Goal: Information Seeking & Learning: Find specific fact

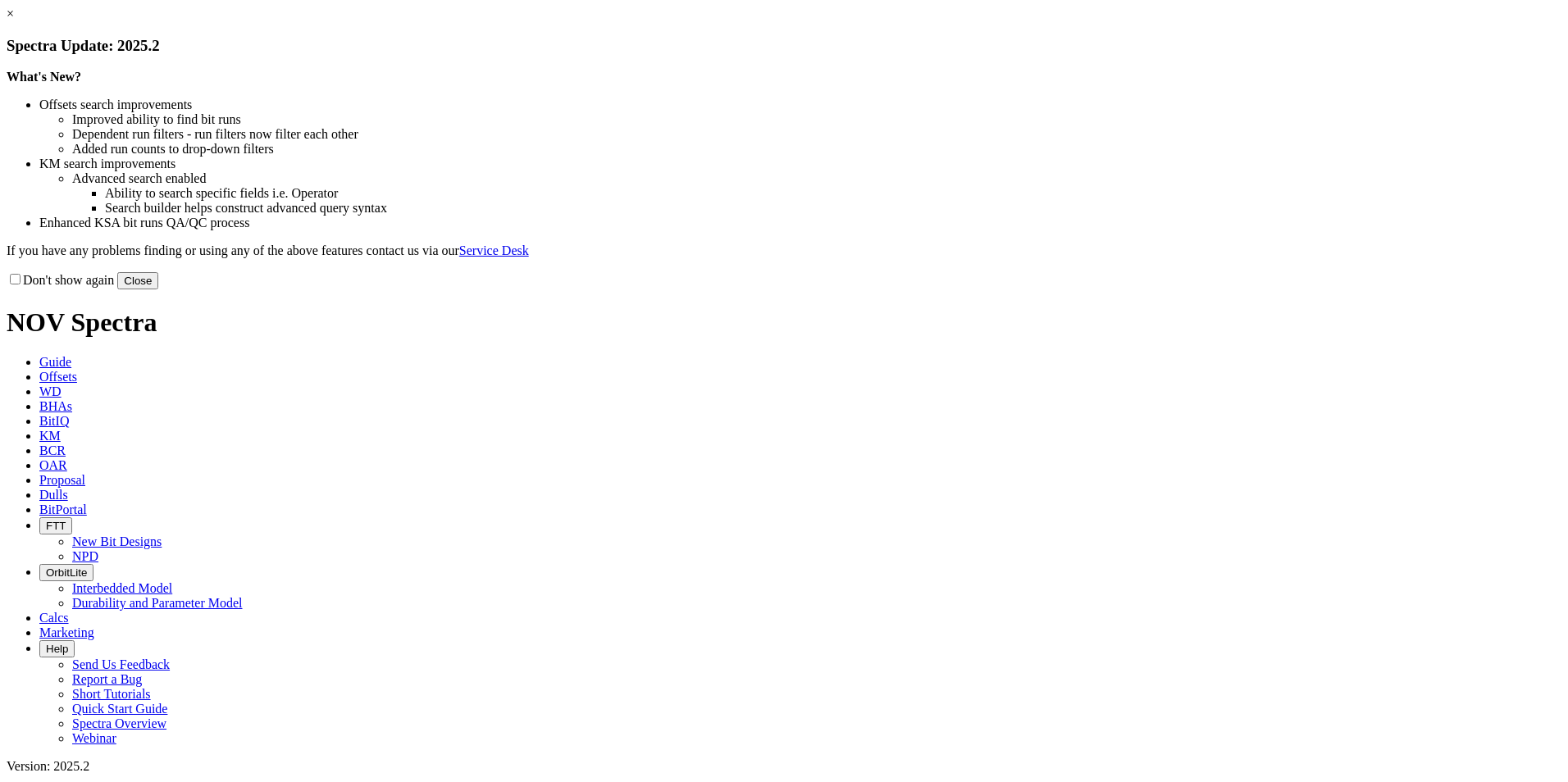
click at [159, 290] on button "Close" at bounding box center [137, 281] width 41 height 17
click at [14, 21] on link "×" at bounding box center [10, 13] width 8 height 14
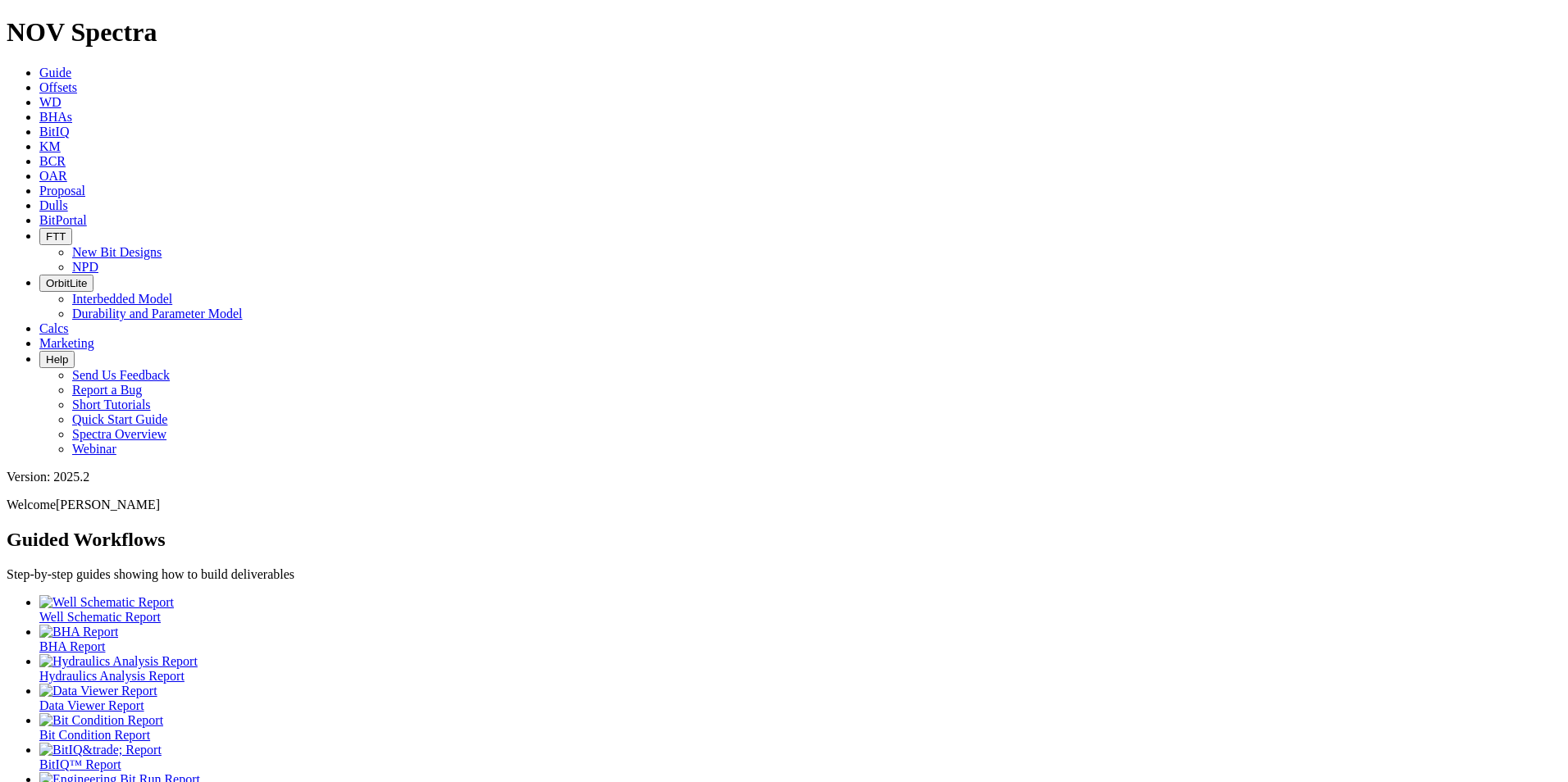
click at [39, 199] on icon at bounding box center [39, 205] width 0 height 14
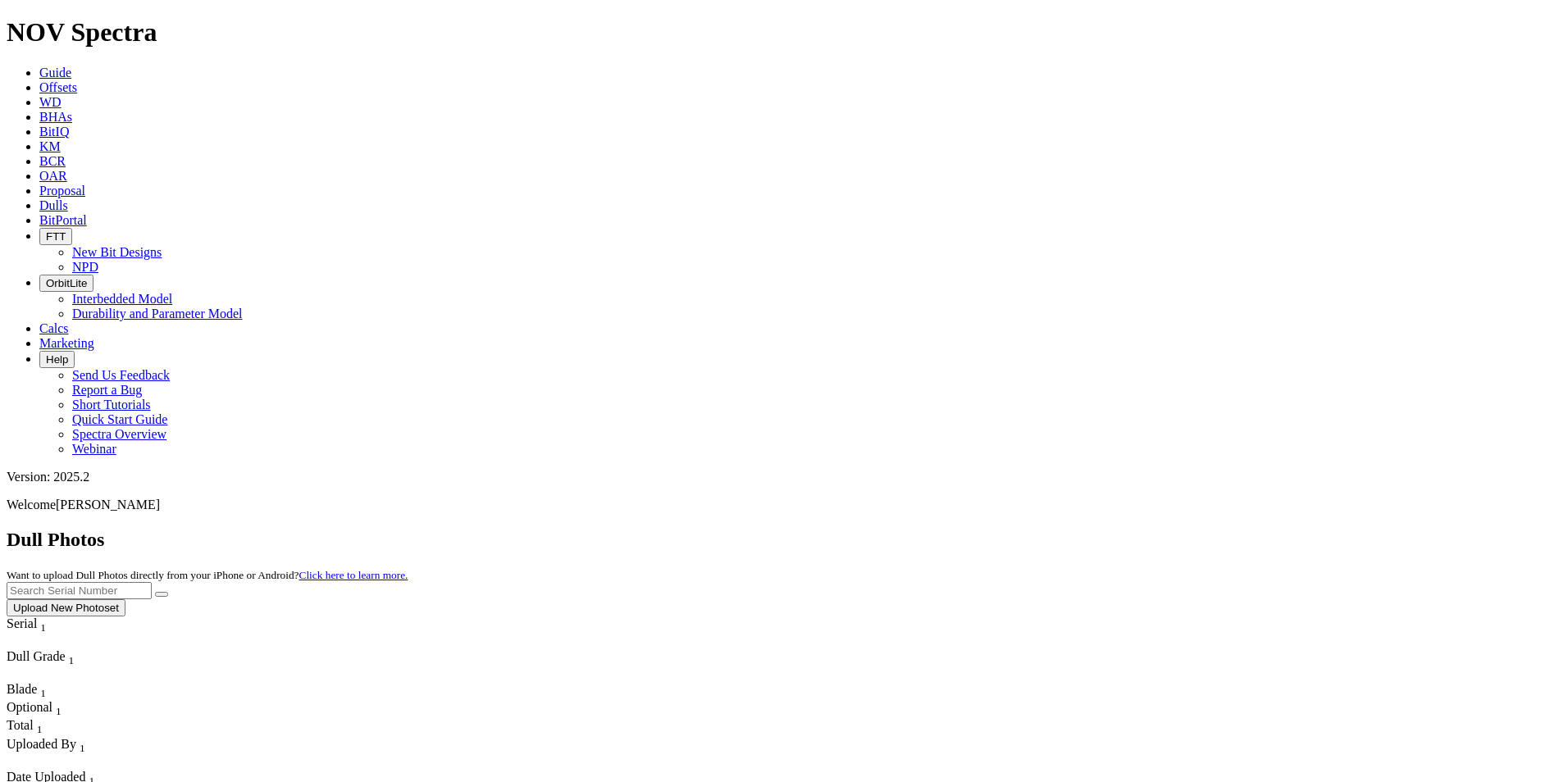
click at [152, 582] on input "text" at bounding box center [79, 591] width 145 height 17
paste input "A320524"
click at [168, 592] on button "submit" at bounding box center [162, 594] width 13 height 5
drag, startPoint x: 1087, startPoint y: 68, endPoint x: 1042, endPoint y: 68, distance: 45.0
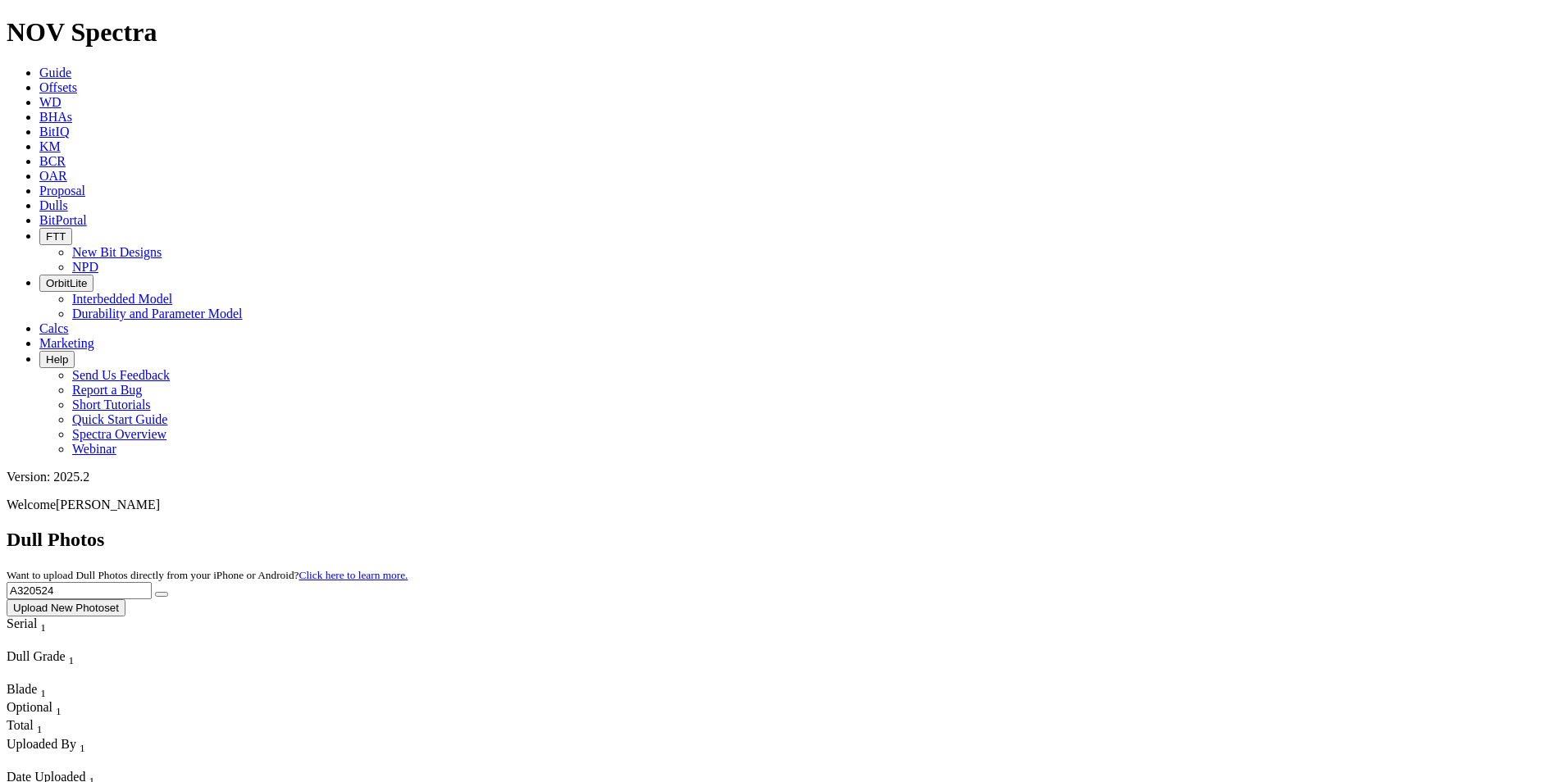
click at [1042, 529] on div "Dull Photos Want to upload Dull Photos directly from your iPhone or Android? Cl…" at bounding box center [784, 573] width 1556 height 87
paste input "032"
click at [168, 592] on button "submit" at bounding box center [162, 594] width 13 height 5
drag, startPoint x: 1261, startPoint y: 71, endPoint x: 692, endPoint y: 60, distance: 569.1
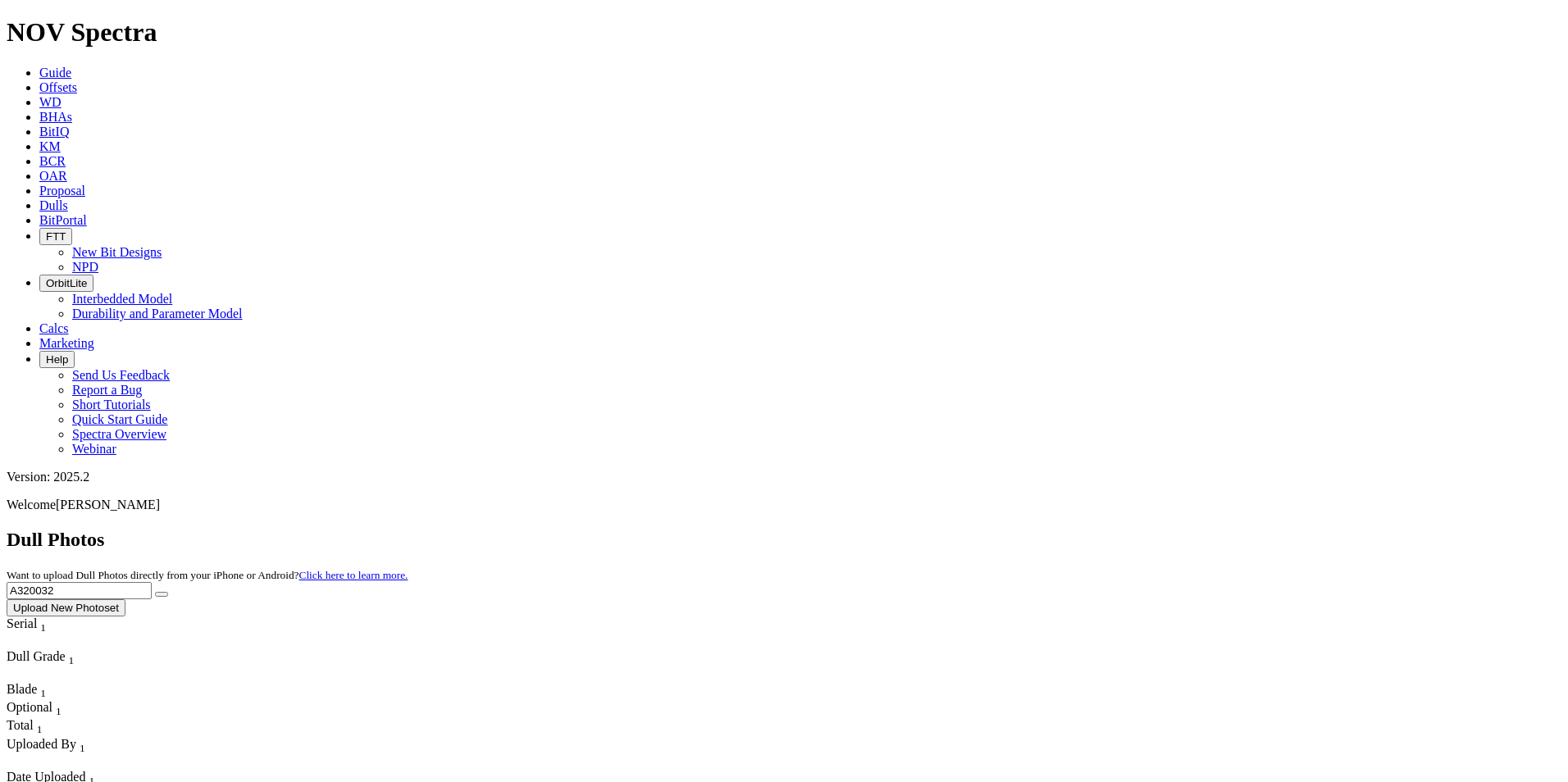
click at [684, 529] on div "Dull Photos Want to upload Dull Photos directly from your iPhone or Android? Cl…" at bounding box center [784, 573] width 1556 height 87
click at [152, 582] on input "A320032" at bounding box center [79, 591] width 145 height 17
click at [155, 592] on button "submit" at bounding box center [162, 594] width 13 height 5
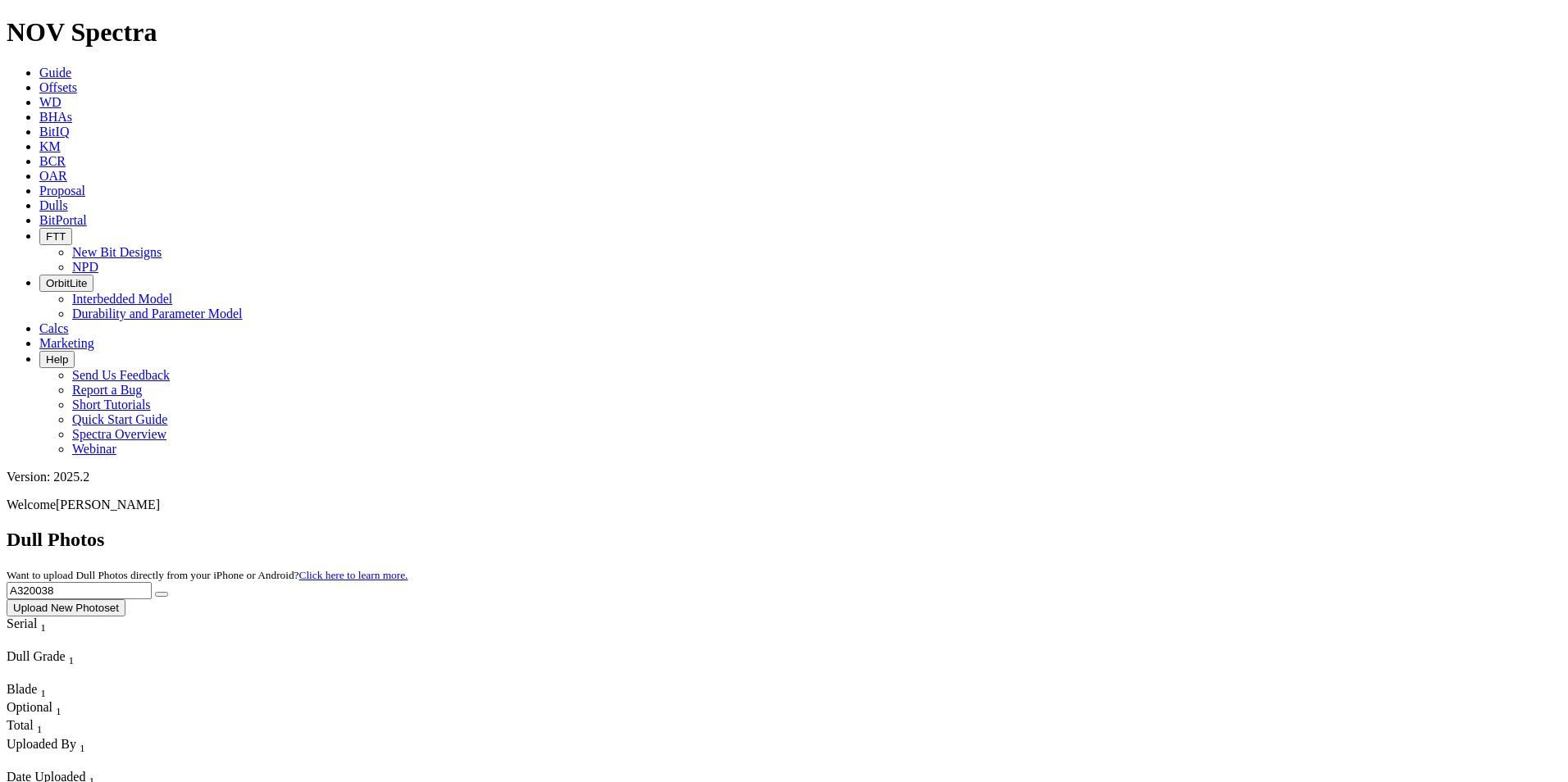
drag, startPoint x: 1252, startPoint y: 75, endPoint x: 848, endPoint y: 107, distance: 405.3
paste input "15133"
click at [162, 595] on icon "submit" at bounding box center [162, 595] width 0 height 0
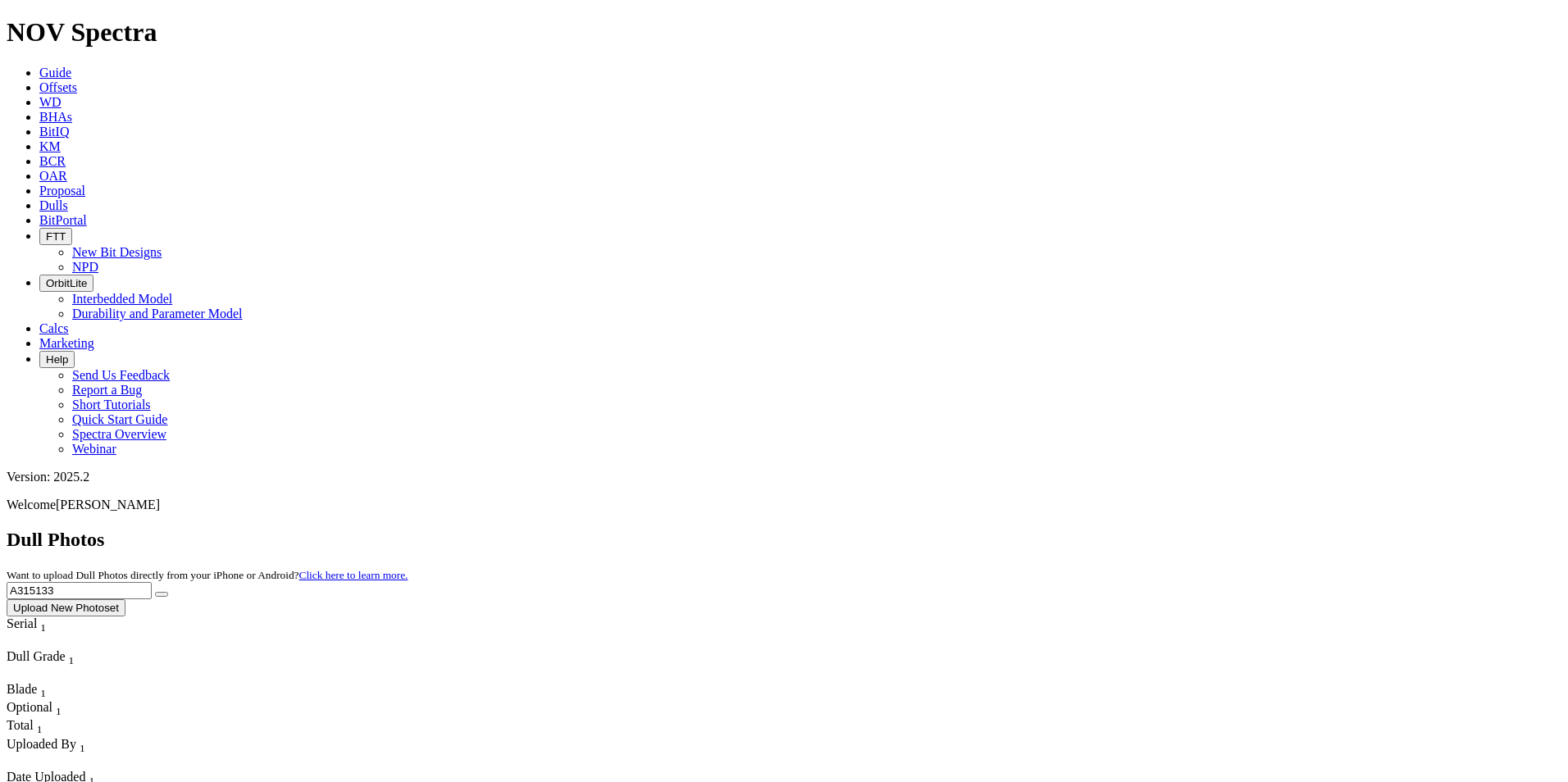
drag, startPoint x: 1246, startPoint y: 76, endPoint x: 1016, endPoint y: 63, distance: 230.4
click at [1010, 529] on div "Dull Photos Want to upload Dull Photos directly from your iPhone or Android? Cl…" at bounding box center [784, 573] width 1556 height 87
paste input "F319716"
click at [162, 595] on icon "submit" at bounding box center [162, 595] width 0 height 0
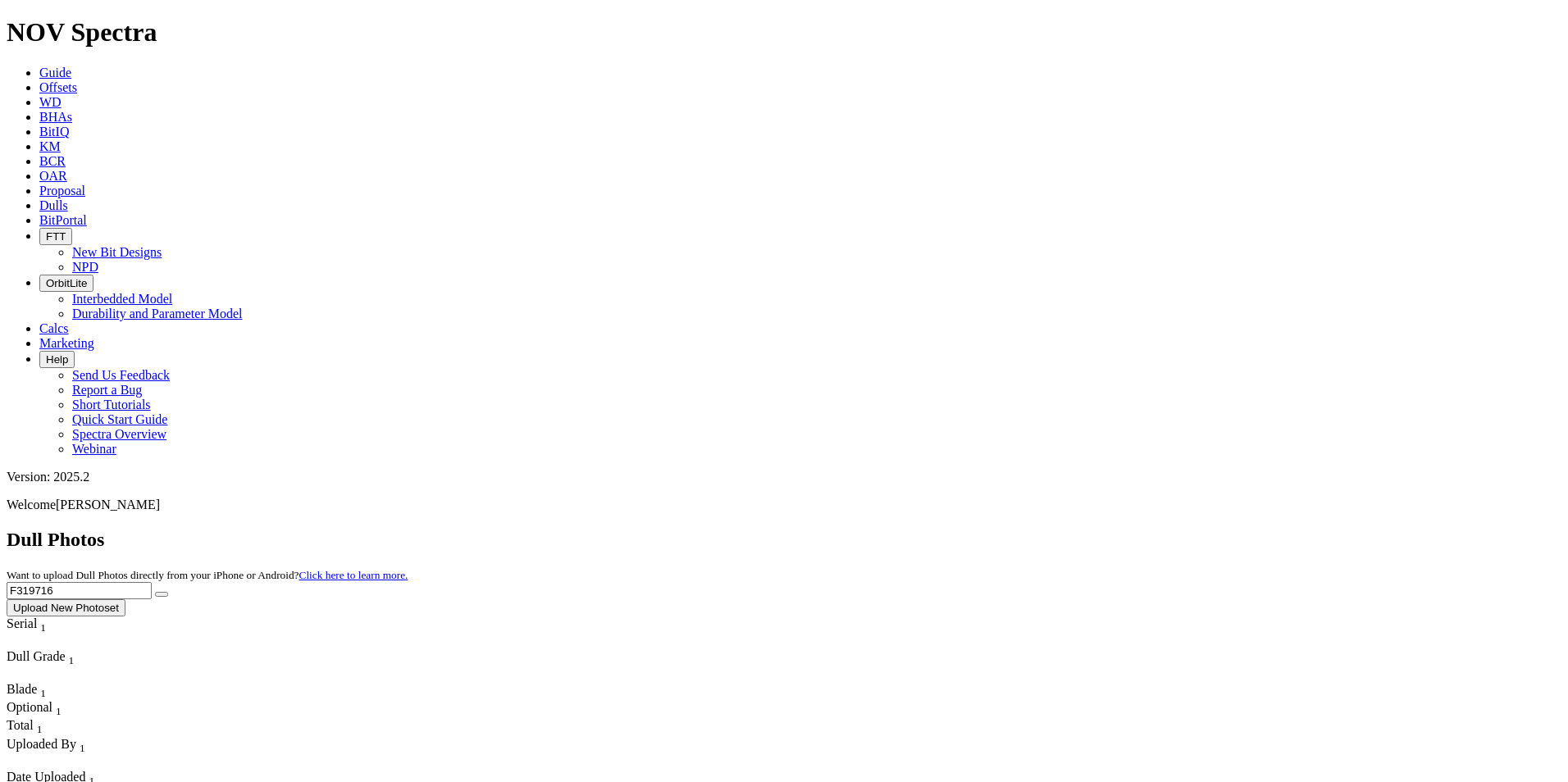
drag, startPoint x: 1286, startPoint y: 72, endPoint x: 894, endPoint y: 96, distance: 392.7
click at [902, 529] on div "Dull Photos Want to upload Dull Photos directly from your iPhone or Android? Cl…" at bounding box center [784, 573] width 1556 height 87
paste input "A321647"
click at [168, 592] on button "submit" at bounding box center [162, 594] width 13 height 5
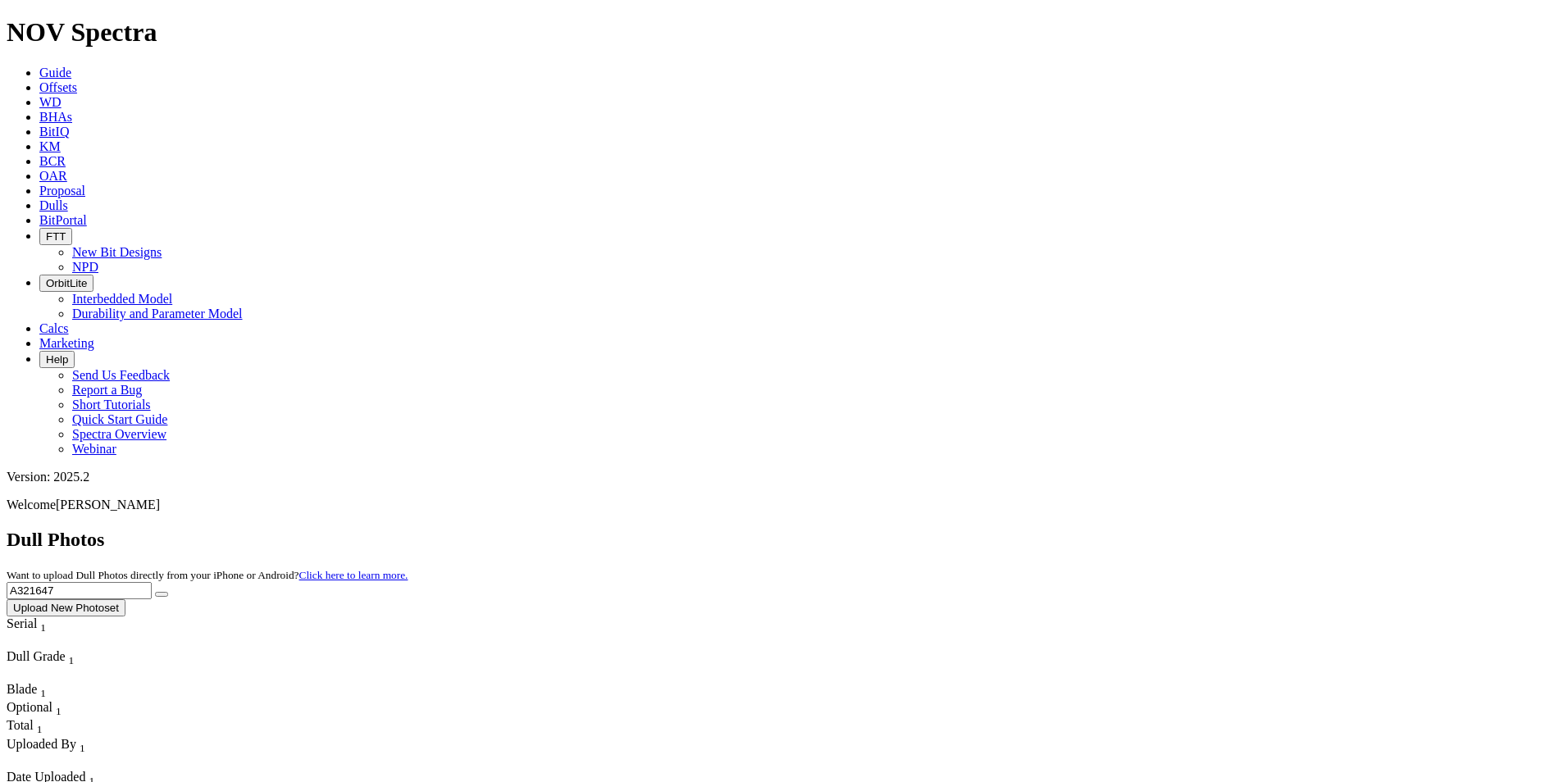
drag, startPoint x: 1258, startPoint y: 75, endPoint x: 1060, endPoint y: 85, distance: 198.3
click at [971, 529] on div "Dull Photos Want to upload Dull Photos directly from your iPhone or Android? Cl…" at bounding box center [784, 573] width 1556 height 87
paste input "0356"
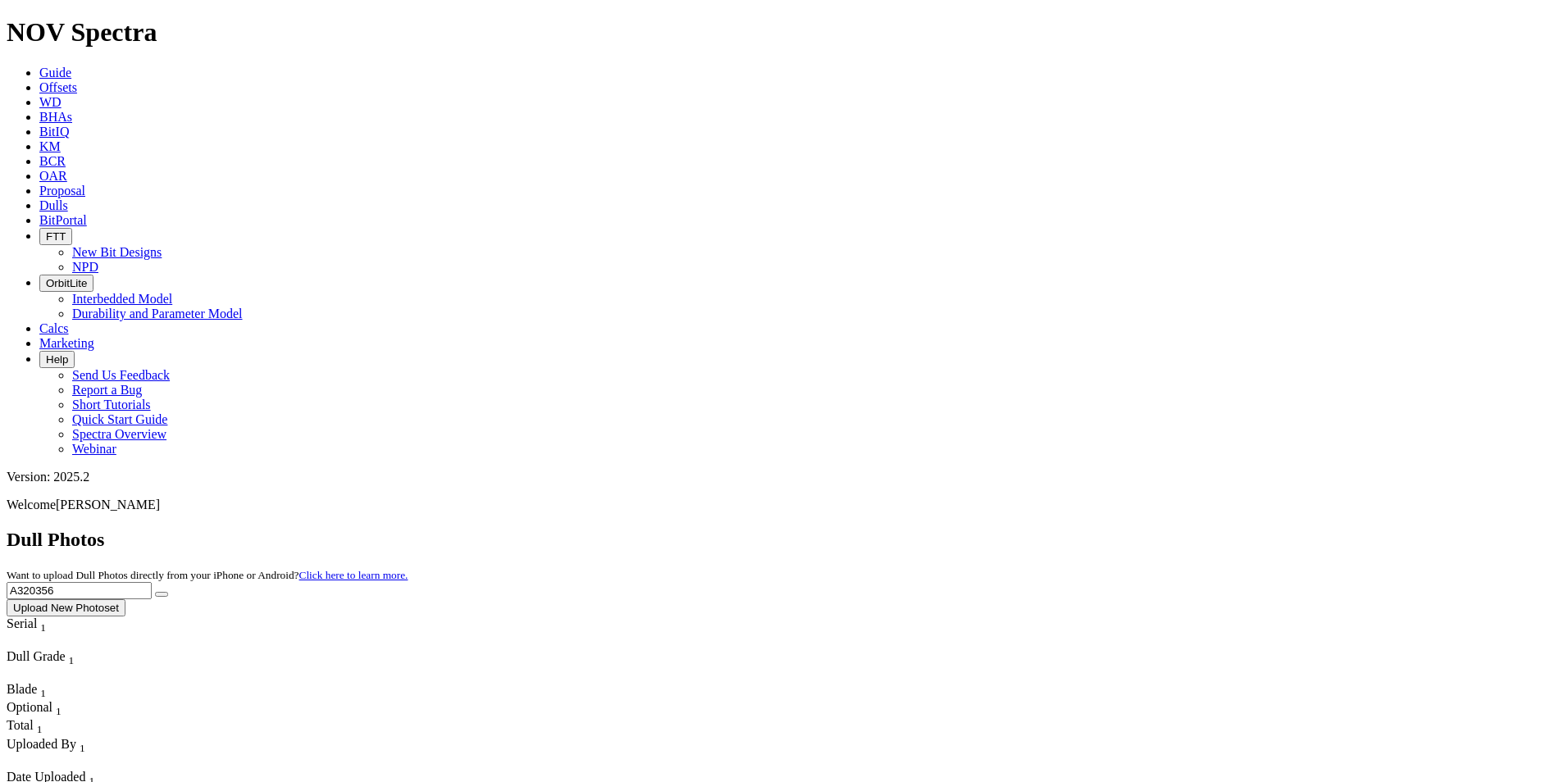
drag, startPoint x: 1100, startPoint y: 75, endPoint x: 1070, endPoint y: 84, distance: 31.3
click at [1066, 529] on div "Dull Photos Want to upload Dull Photos directly from your iPhone or Android? Cl…" at bounding box center [784, 573] width 1556 height 87
click at [168, 592] on button "submit" at bounding box center [162, 594] width 13 height 5
drag, startPoint x: 1291, startPoint y: 82, endPoint x: 1046, endPoint y: 89, distance: 245.1
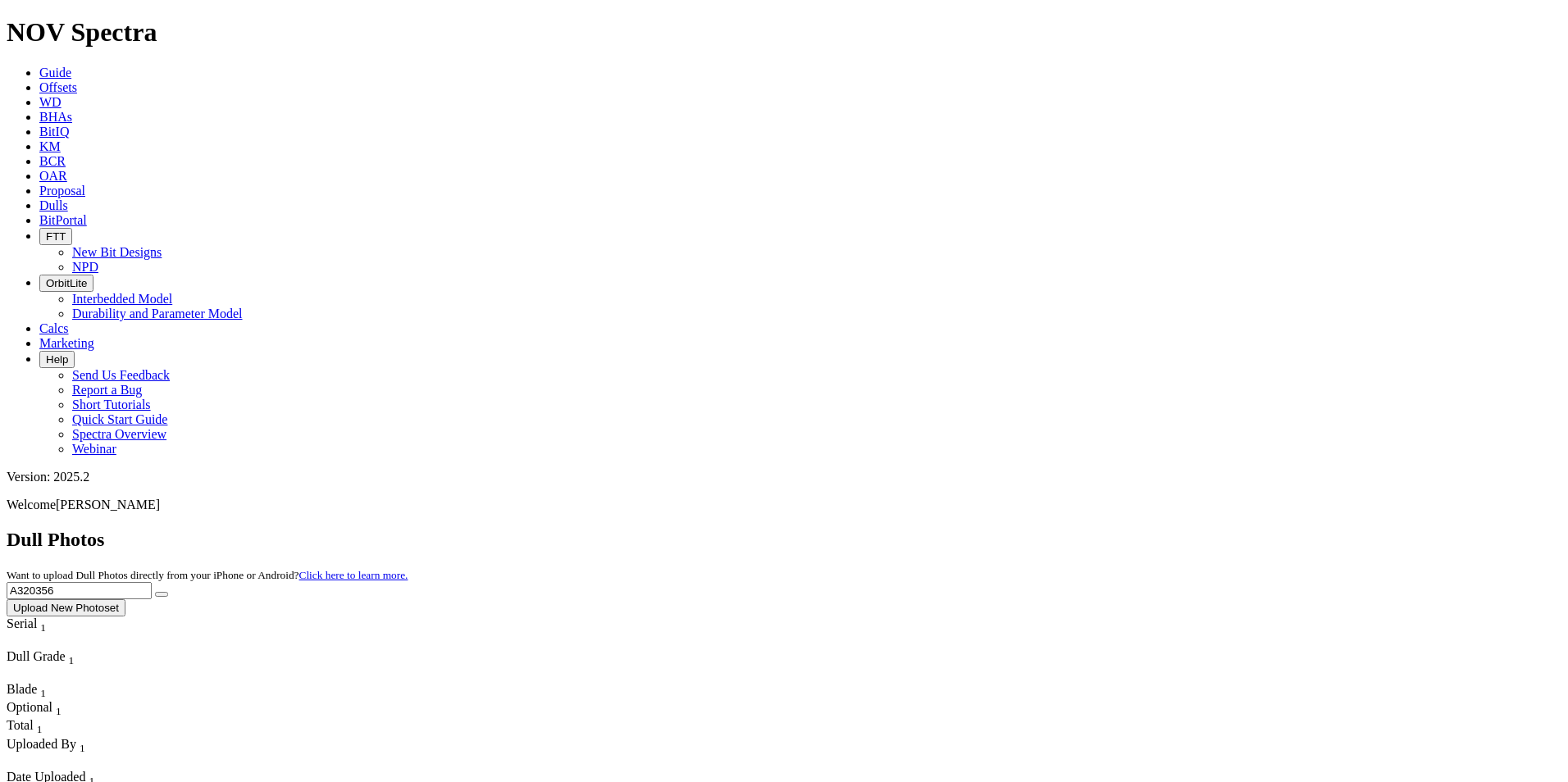
click at [1045, 529] on div "Dull Photos Want to upload Dull Photos directly from your iPhone or Android? Cl…" at bounding box center [784, 573] width 1556 height 87
paste input "1111"
click at [162, 595] on icon "submit" at bounding box center [162, 595] width 0 height 0
click at [949, 529] on div "Dull Photos Want to upload Dull Photos directly from your iPhone or Android? Cl…" at bounding box center [784, 573] width 1556 height 87
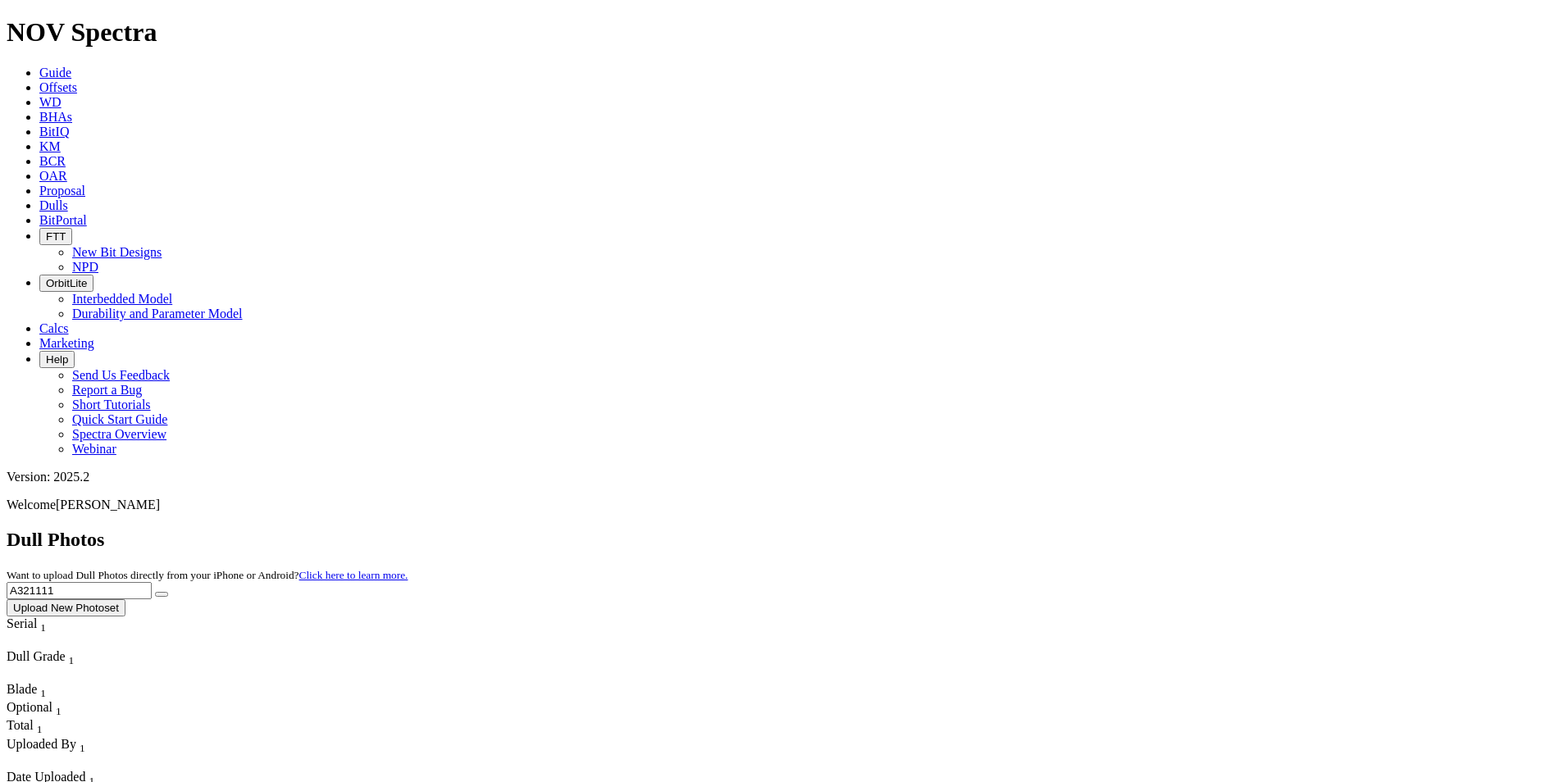
paste input "11323"
drag, startPoint x: 1386, startPoint y: 70, endPoint x: 1396, endPoint y: 70, distance: 10.0
click at [162, 595] on icon "submit" at bounding box center [162, 595] width 0 height 0
drag, startPoint x: 1255, startPoint y: 69, endPoint x: 967, endPoint y: 78, distance: 288.1
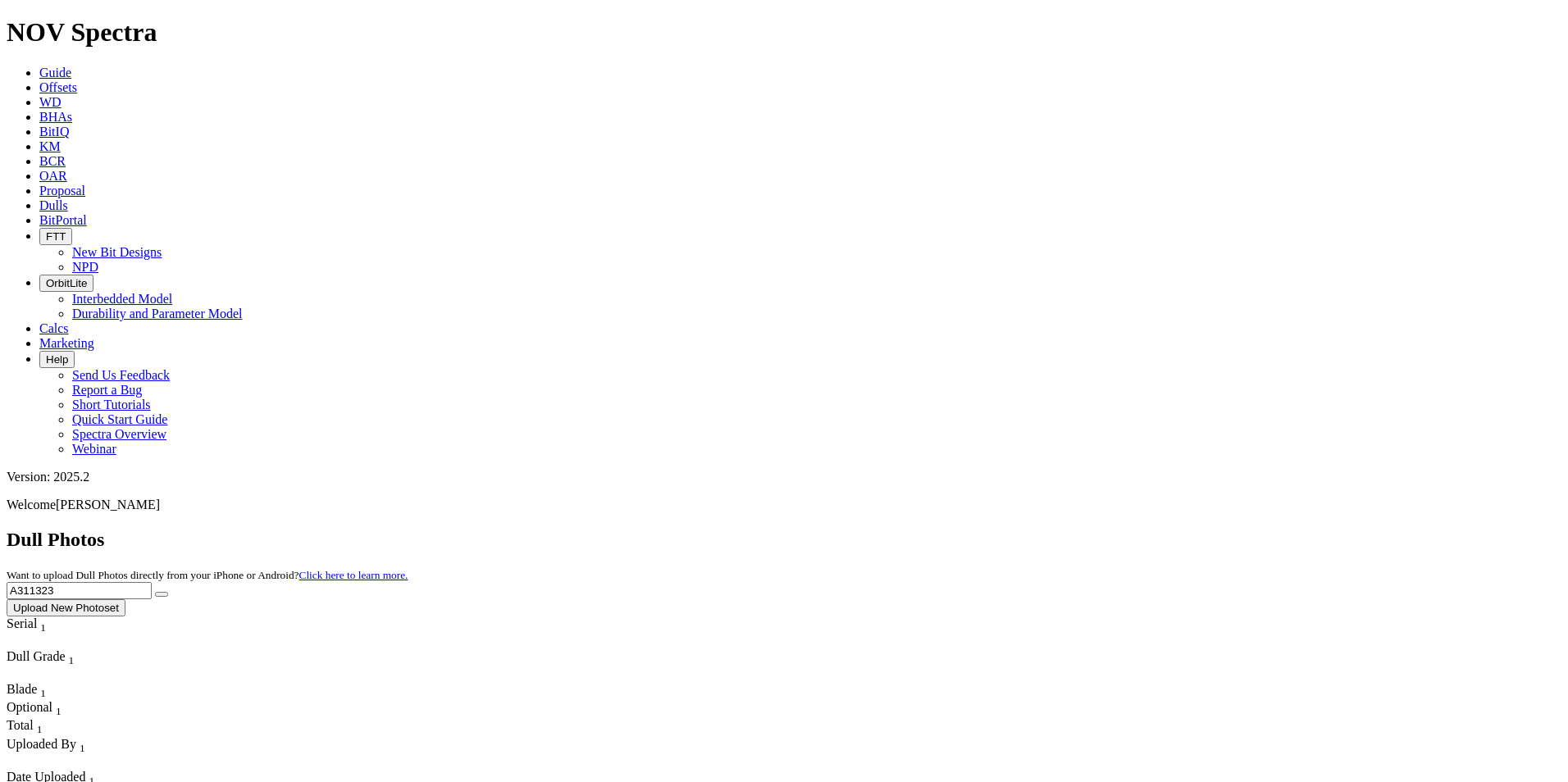
click at [967, 529] on div "Dull Photos Want to upload Dull Photos directly from your iPhone or Android? Cl…" at bounding box center [784, 573] width 1556 height 87
paste input "21414"
type input "A321414"
click at [162, 595] on icon "submit" at bounding box center [162, 595] width 0 height 0
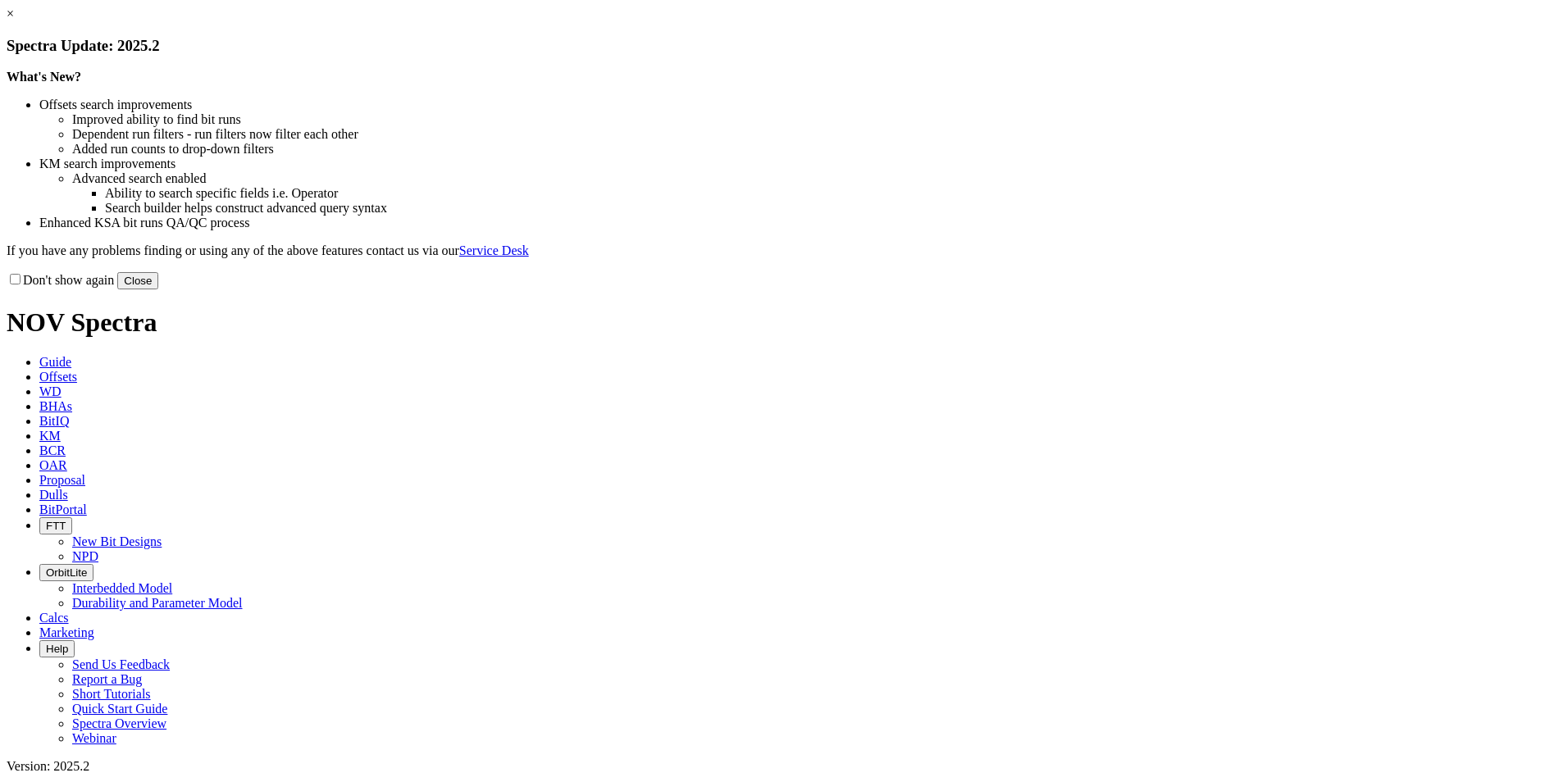
click at [159, 290] on button "Close" at bounding box center [137, 281] width 41 height 17
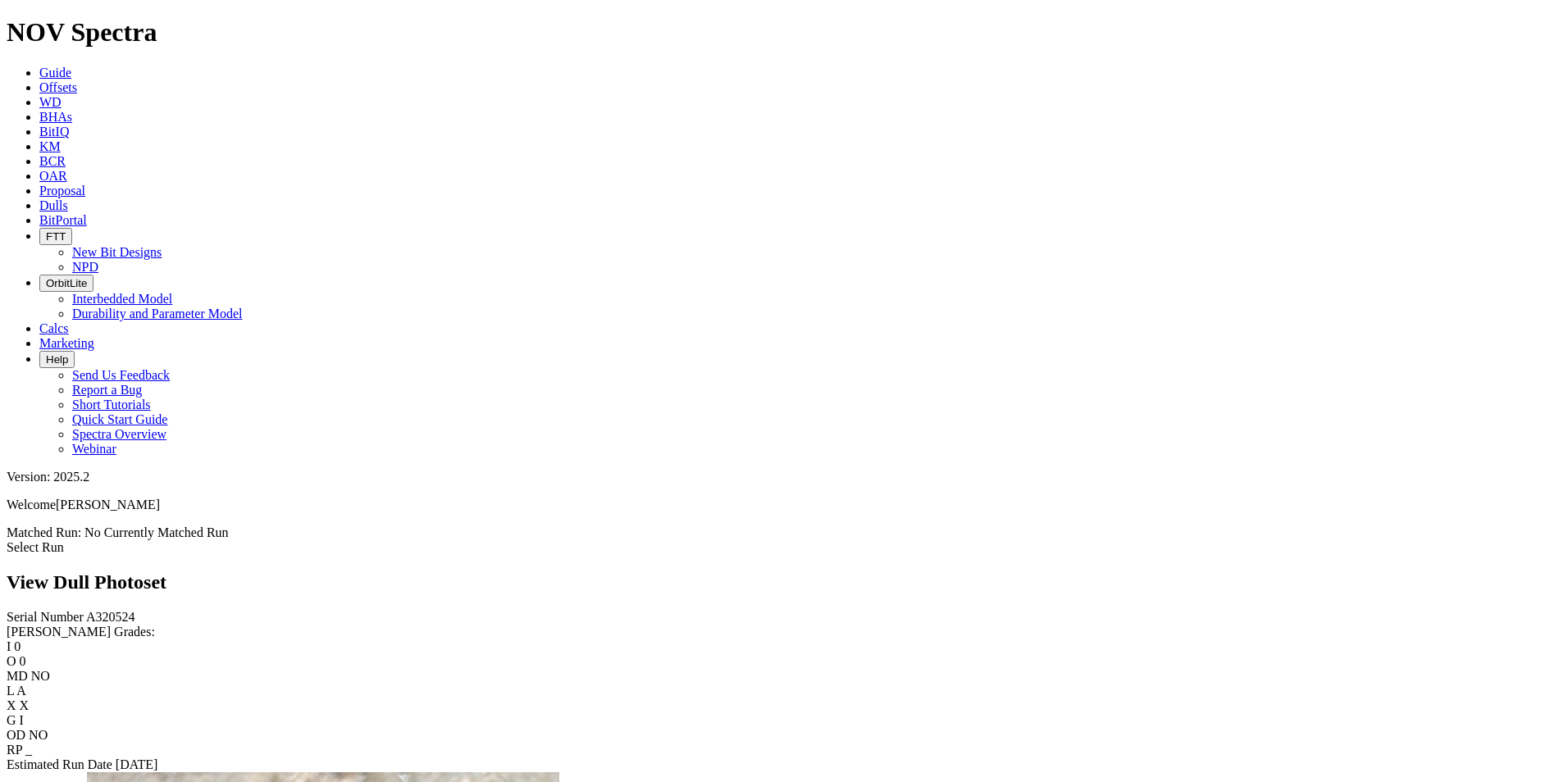
scroll to position [1640, 0]
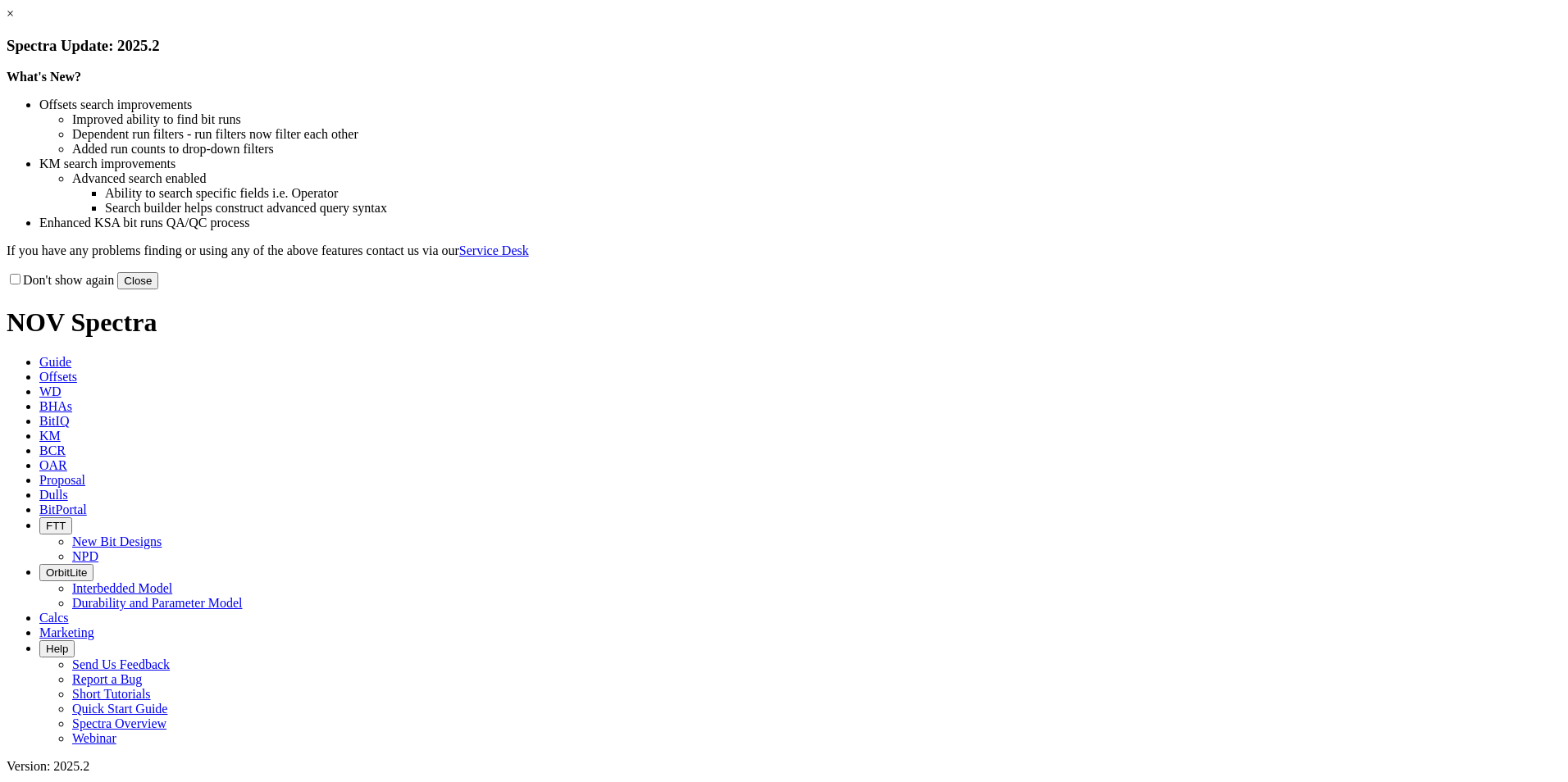
click at [114, 287] on label "Don't show again" at bounding box center [60, 279] width 107 height 14
click at [21, 285] on input "Don't show again" at bounding box center [14, 278] width 10 height 10
checkbox input "true"
click at [159, 290] on button "Close" at bounding box center [137, 281] width 41 height 17
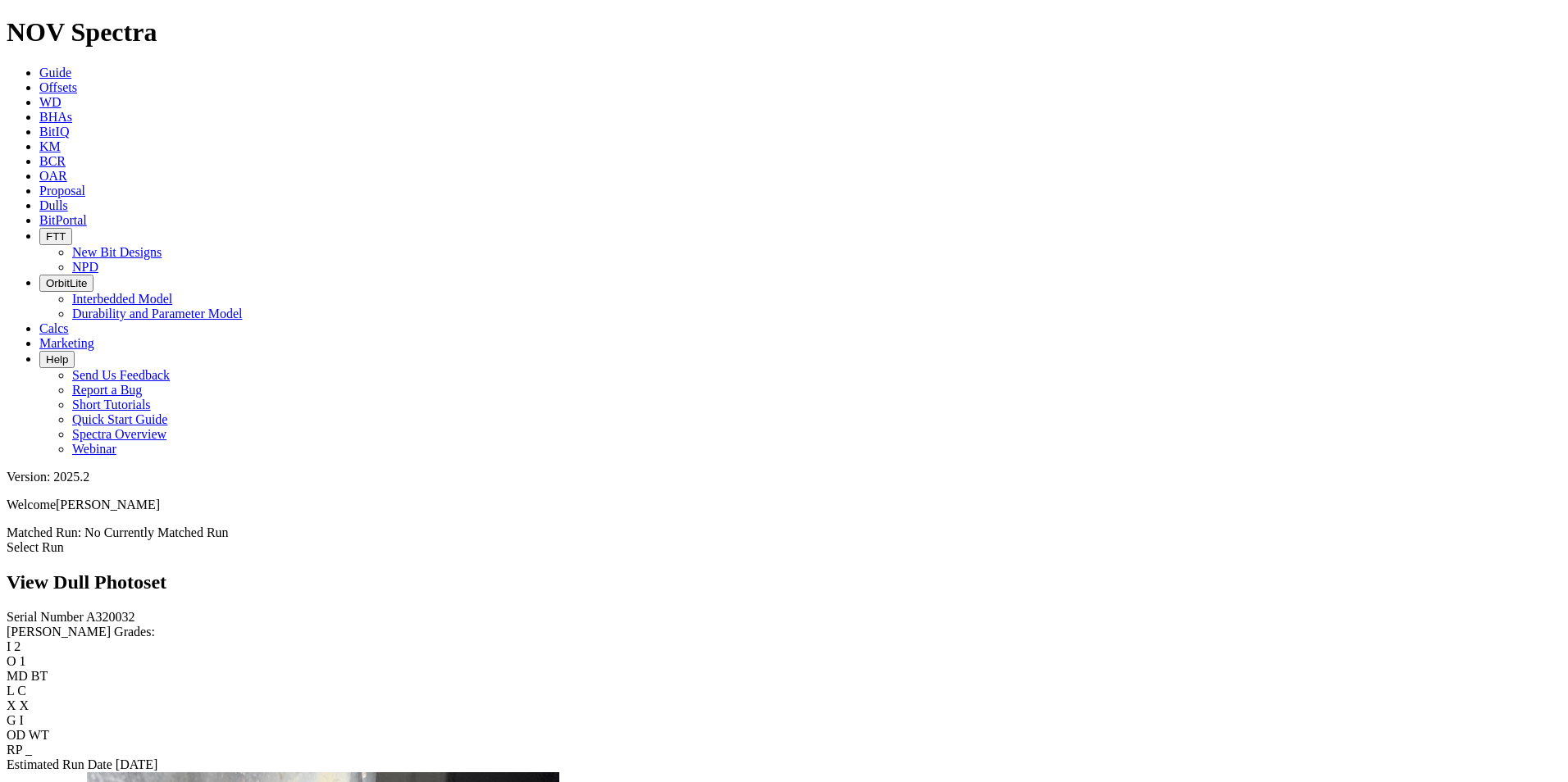
scroll to position [2292, 0]
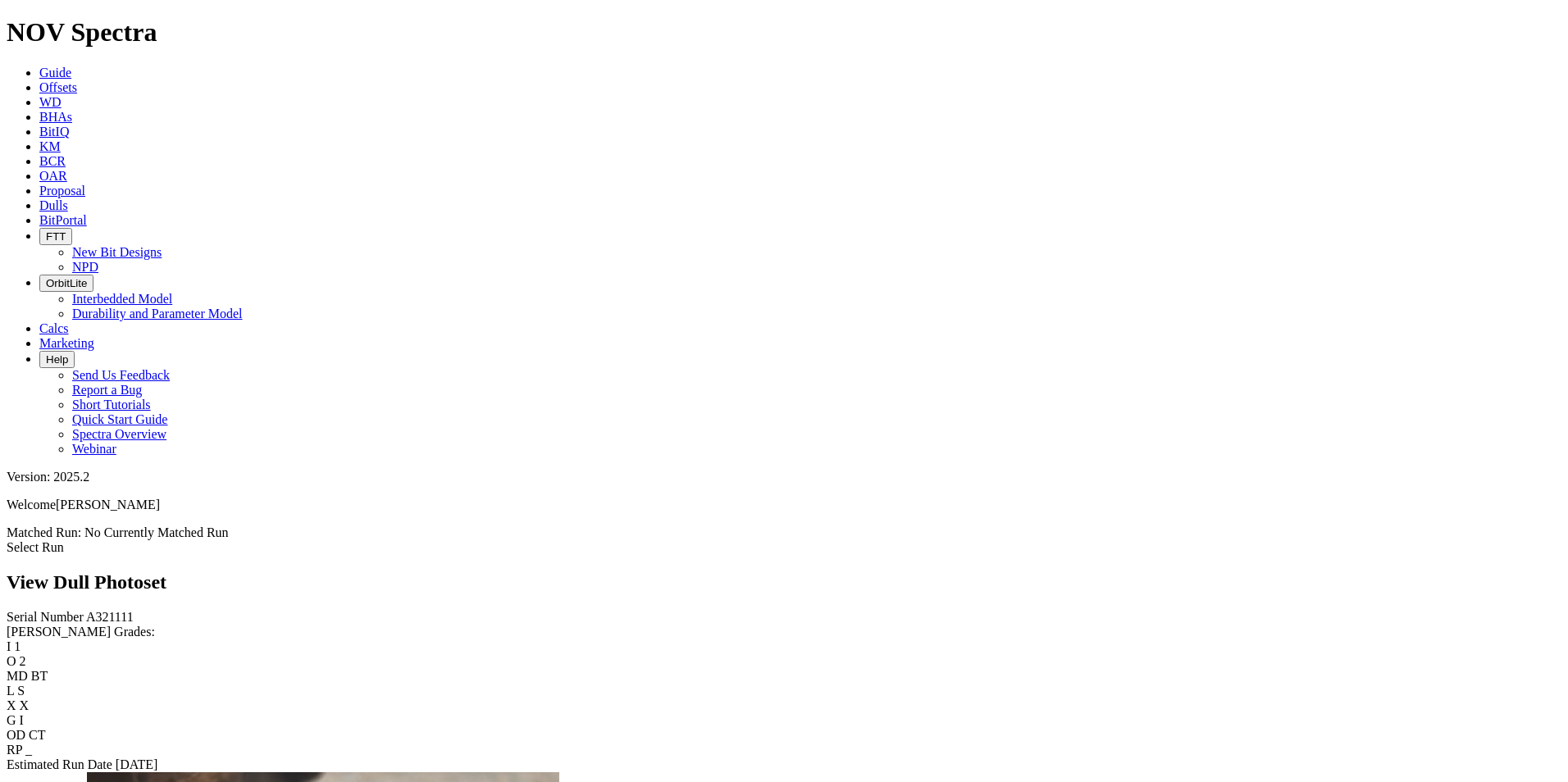
scroll to position [1477, 0]
